Goal: Information Seeking & Learning: Learn about a topic

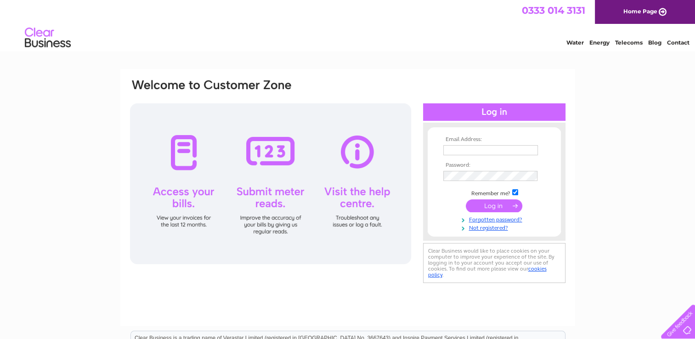
type input "[EMAIL_ADDRESS][DOMAIN_NAME]"
click at [498, 205] on input "submit" at bounding box center [494, 205] width 57 height 13
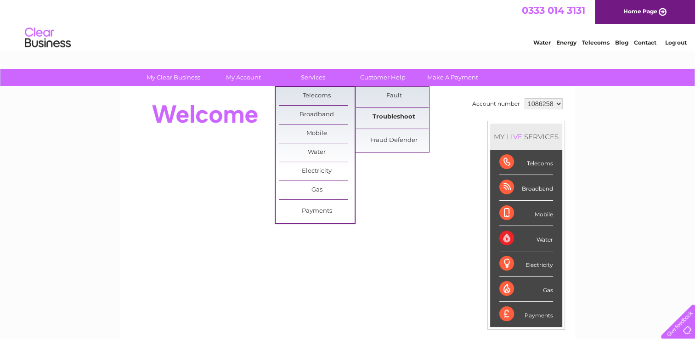
click at [399, 117] on link "Troubleshoot" at bounding box center [394, 117] width 76 height 18
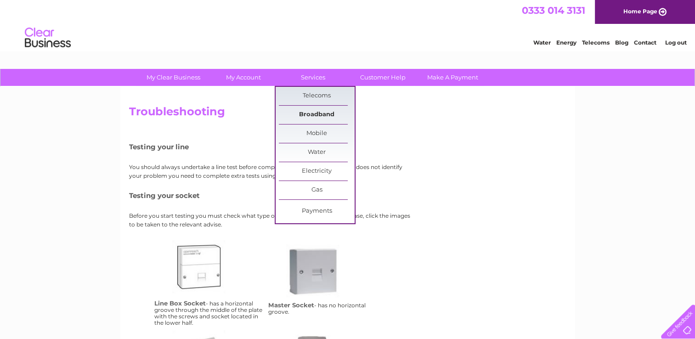
click at [312, 116] on link "Broadband" at bounding box center [317, 115] width 76 height 18
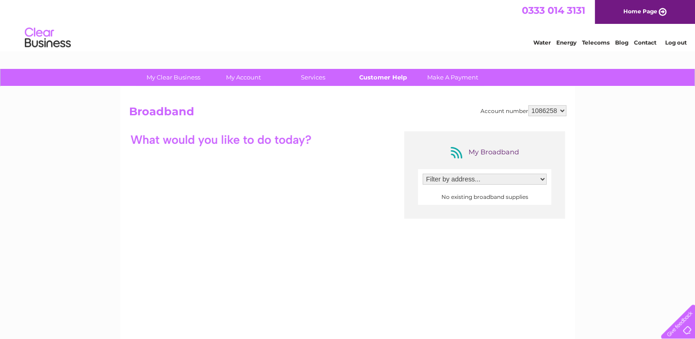
click at [391, 77] on link "Customer Help" at bounding box center [383, 77] width 76 height 17
